Goal: Information Seeking & Learning: Check status

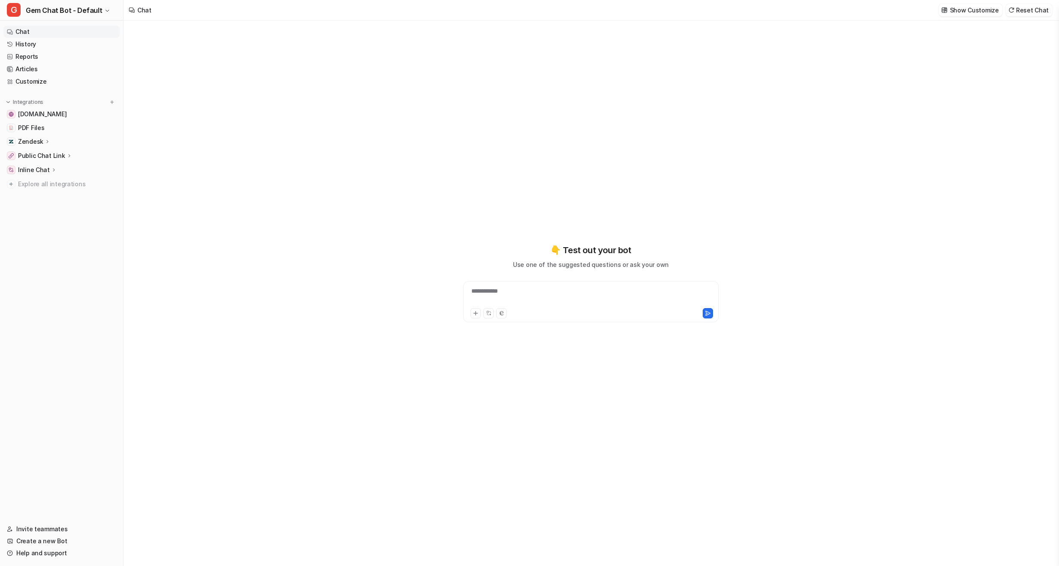
type textarea "**********"
click at [39, 44] on link "History" at bounding box center [61, 44] width 116 height 12
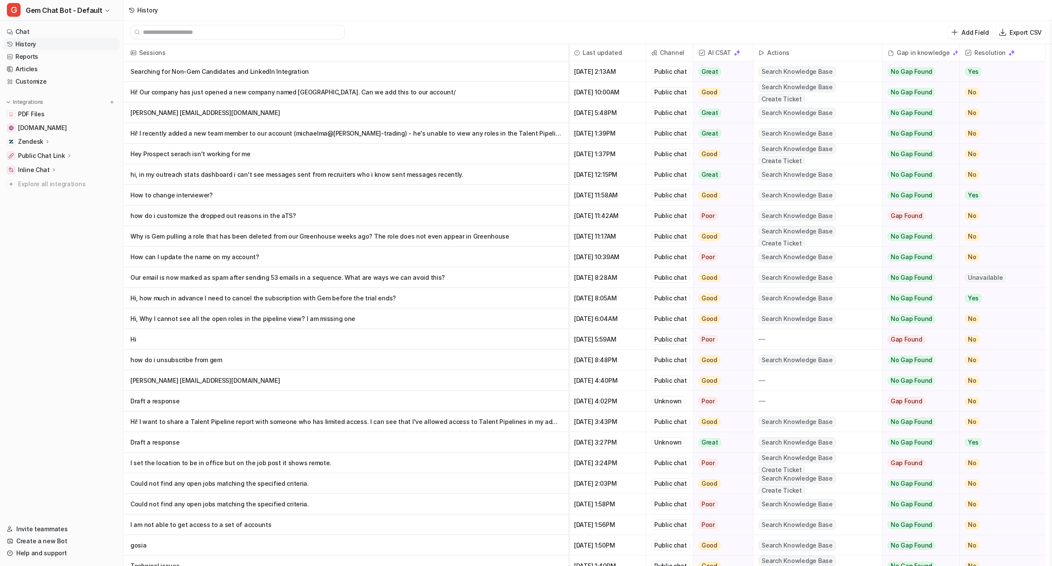
click at [364, 94] on p "Hi! Our company has just opened a new company named [GEOGRAPHIC_DATA]. Can we a…" at bounding box center [345, 92] width 431 height 21
